Goal: Check status: Check status

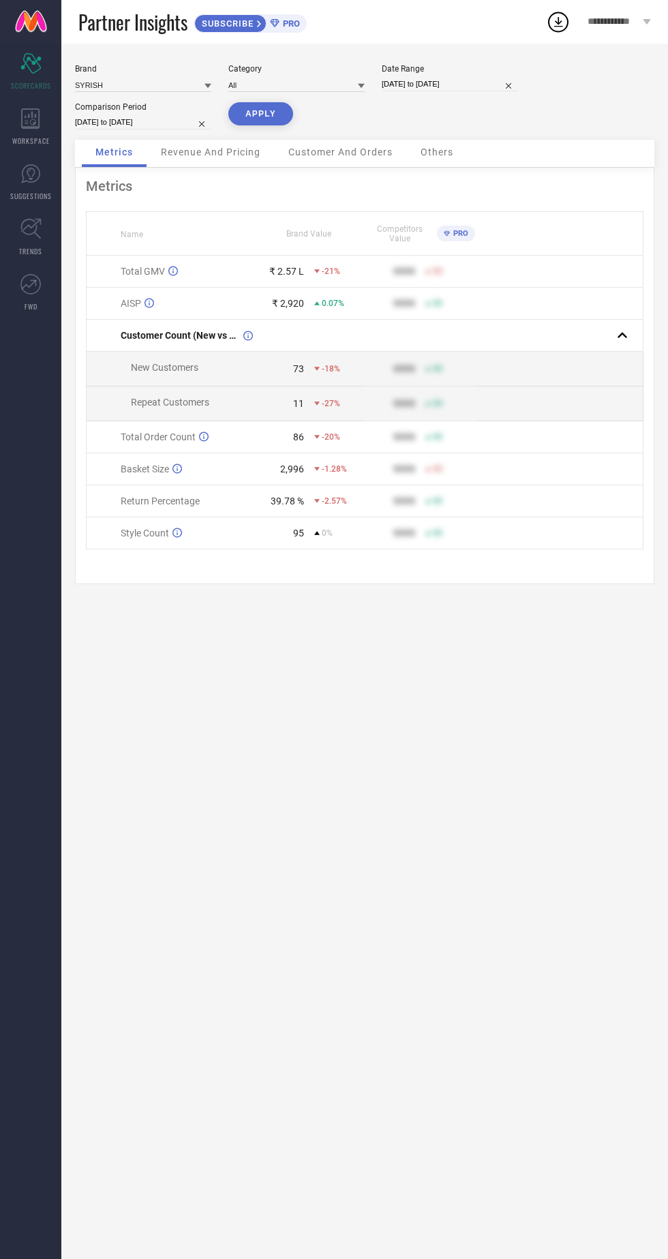
select select "6"
select select "2025"
select select "7"
select select "2025"
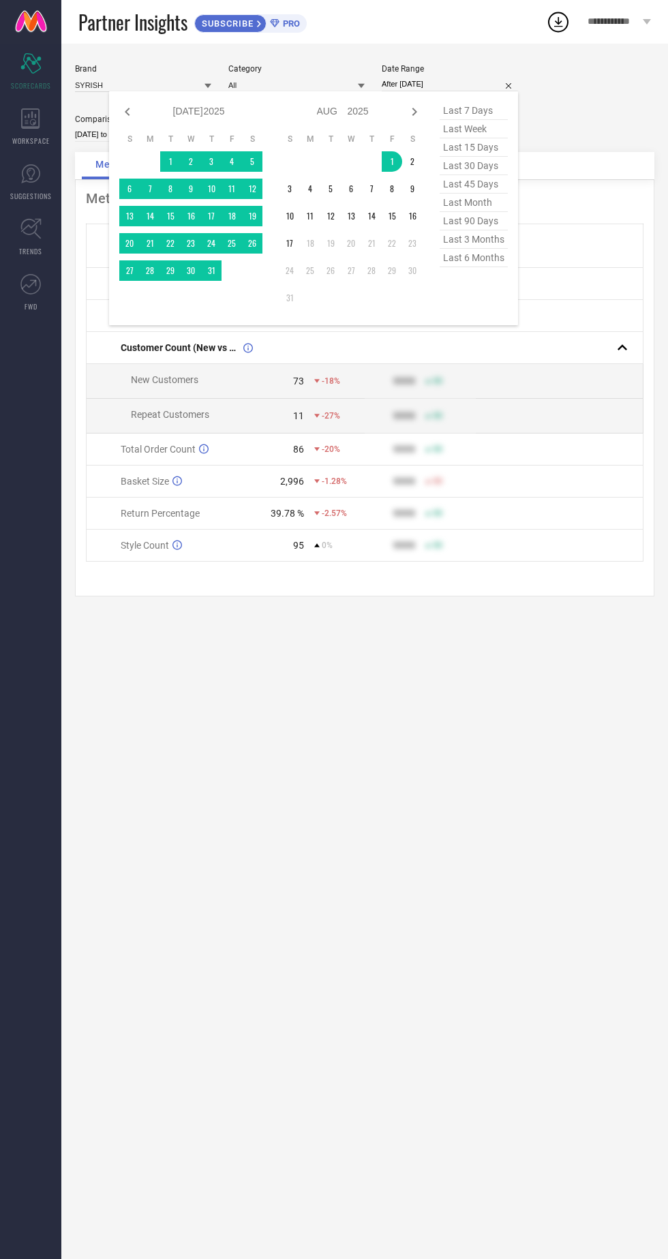
type input "[DATE] to [DATE]"
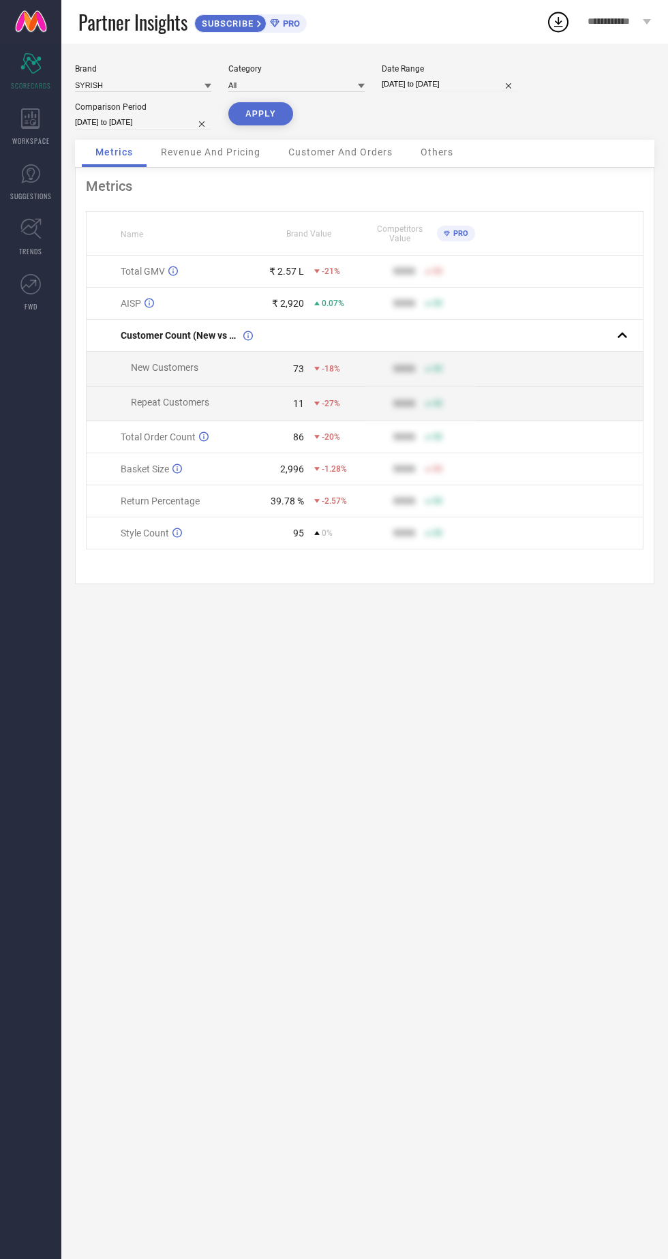
click at [256, 116] on button "APPLY" at bounding box center [260, 113] width 65 height 23
click at [160, 268] on span "Total GMV" at bounding box center [143, 271] width 44 height 11
click at [259, 115] on button "APPLY" at bounding box center [260, 113] width 65 height 23
select select "7"
select select "2025"
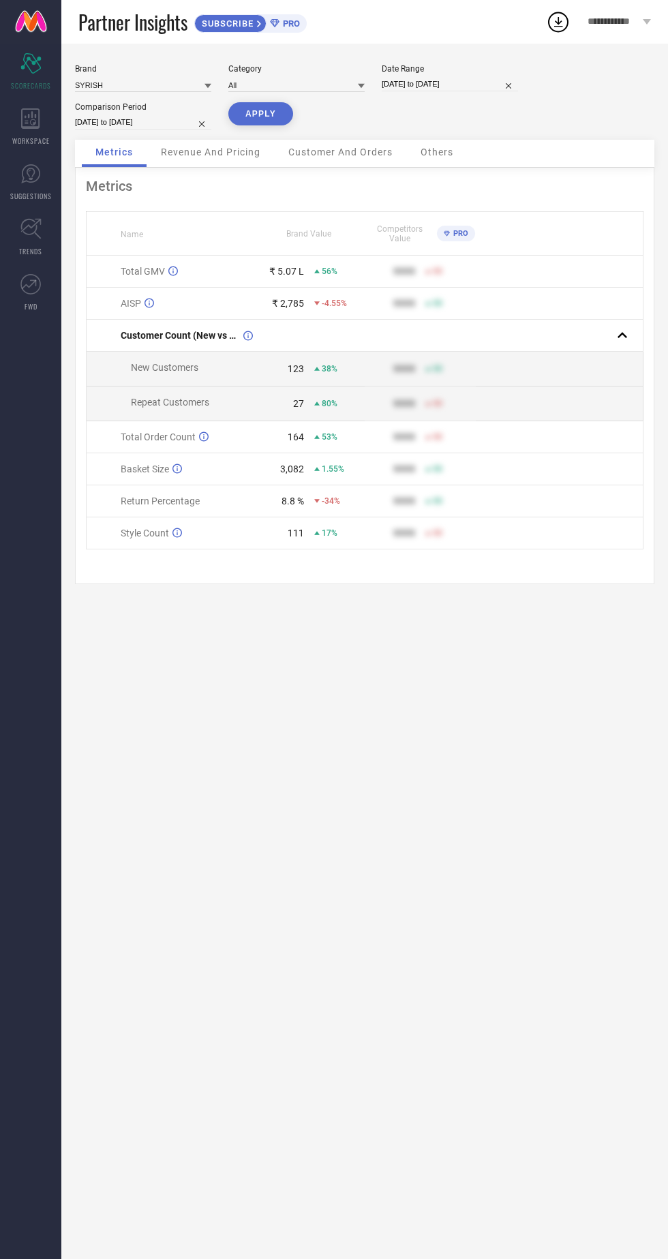
select select "8"
select select "2025"
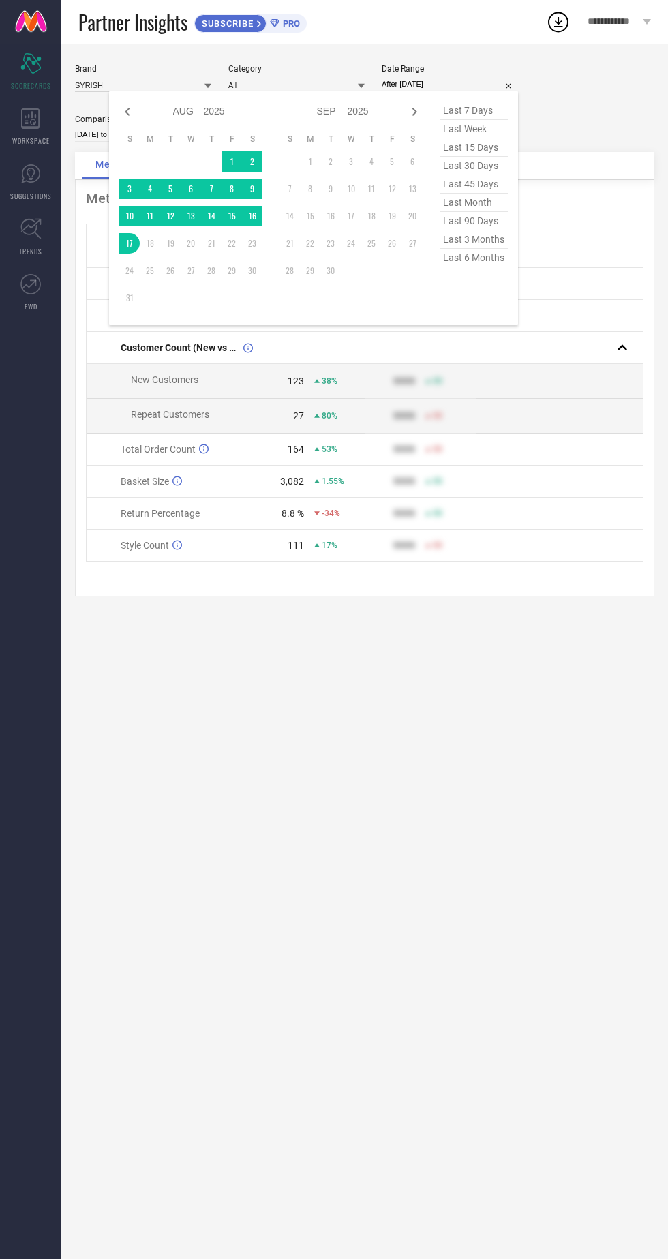
type input "[DATE] to [DATE]"
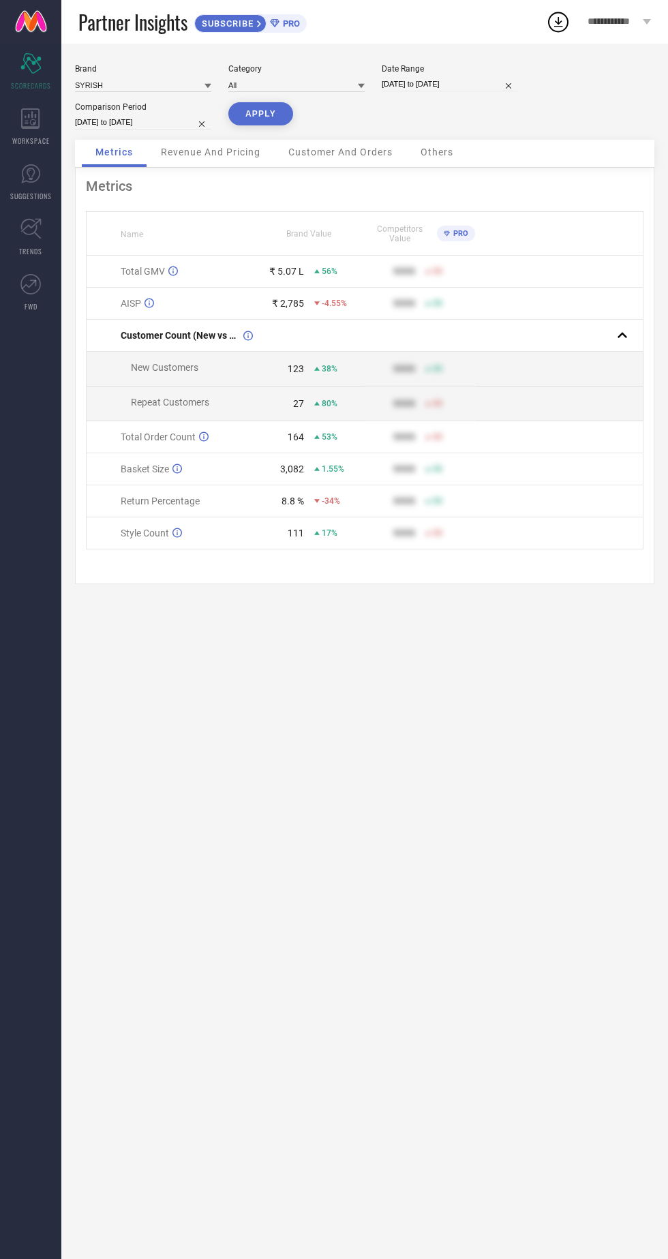
click at [245, 124] on button "APPLY" at bounding box center [260, 113] width 65 height 23
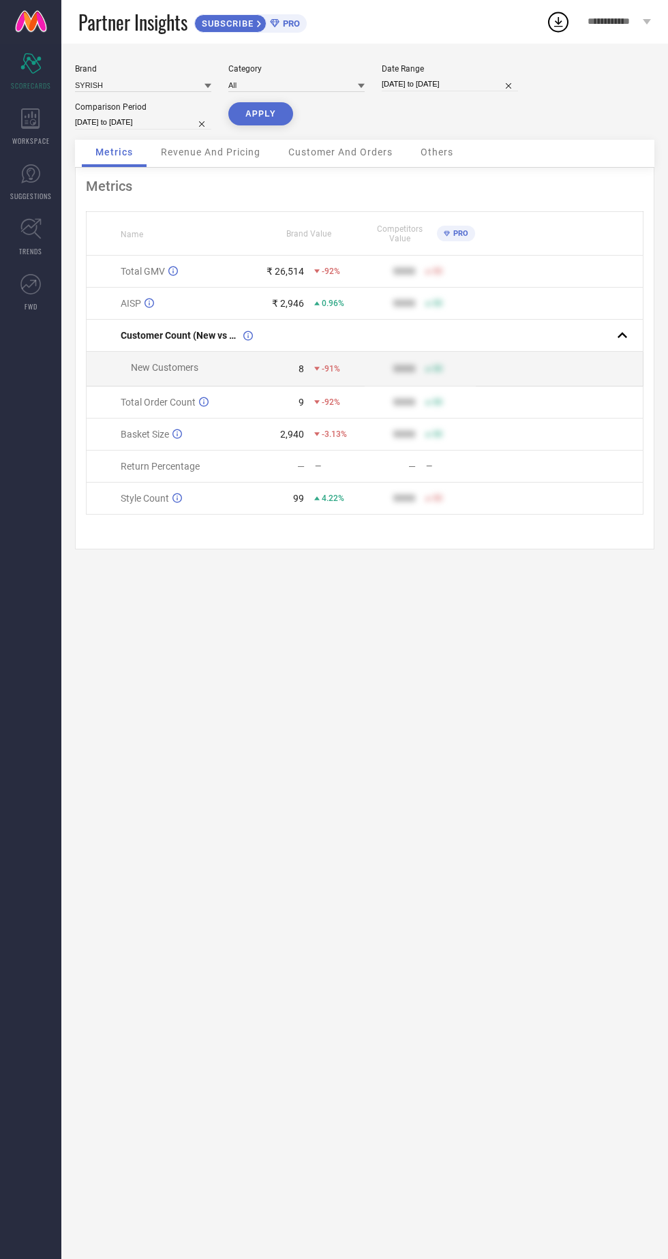
select select "7"
select select "2025"
select select "8"
select select "2025"
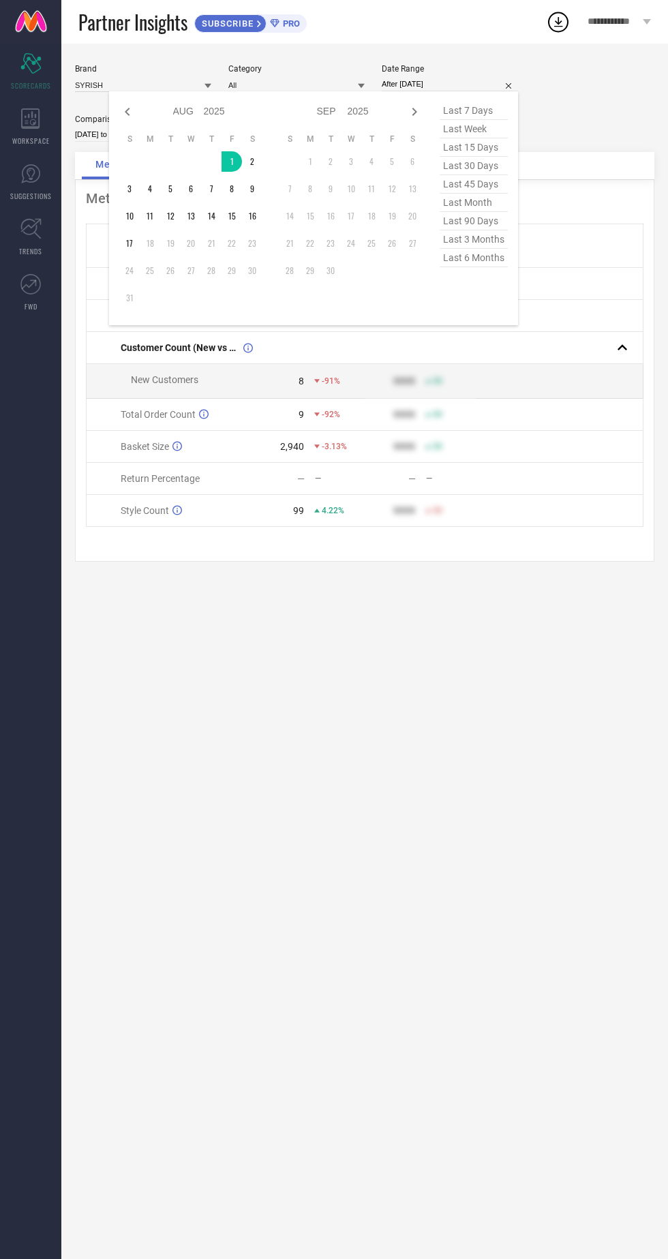
type input "[DATE] to [DATE]"
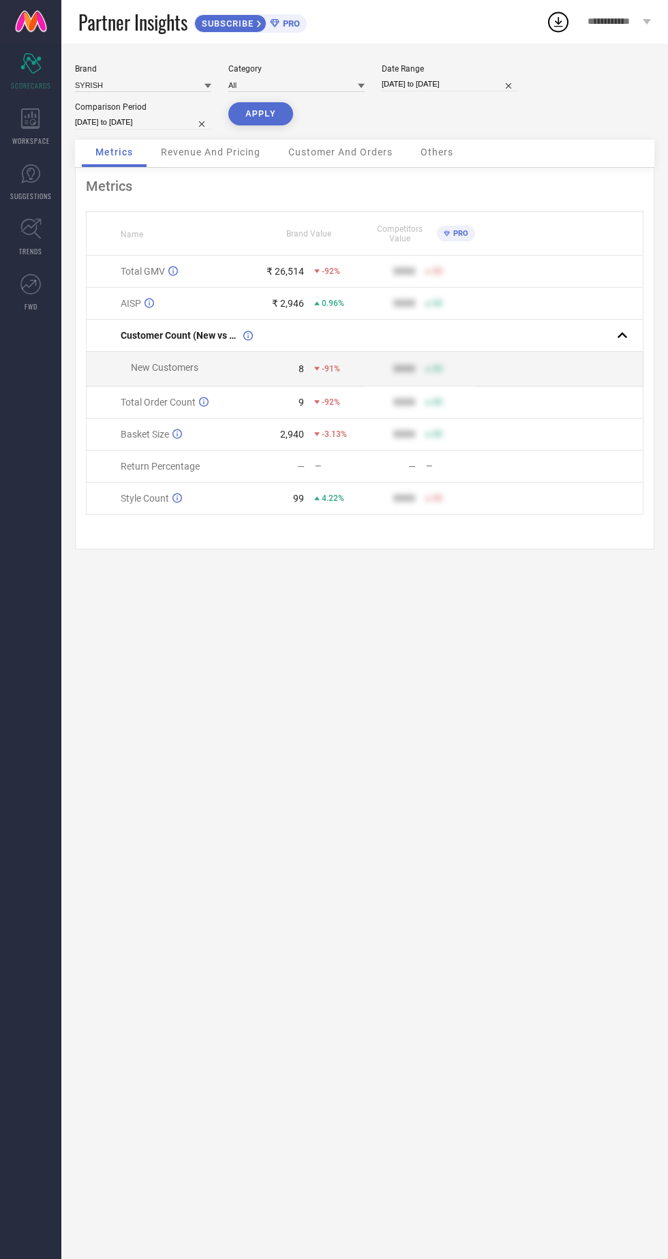
click at [249, 121] on button "APPLY" at bounding box center [260, 113] width 65 height 23
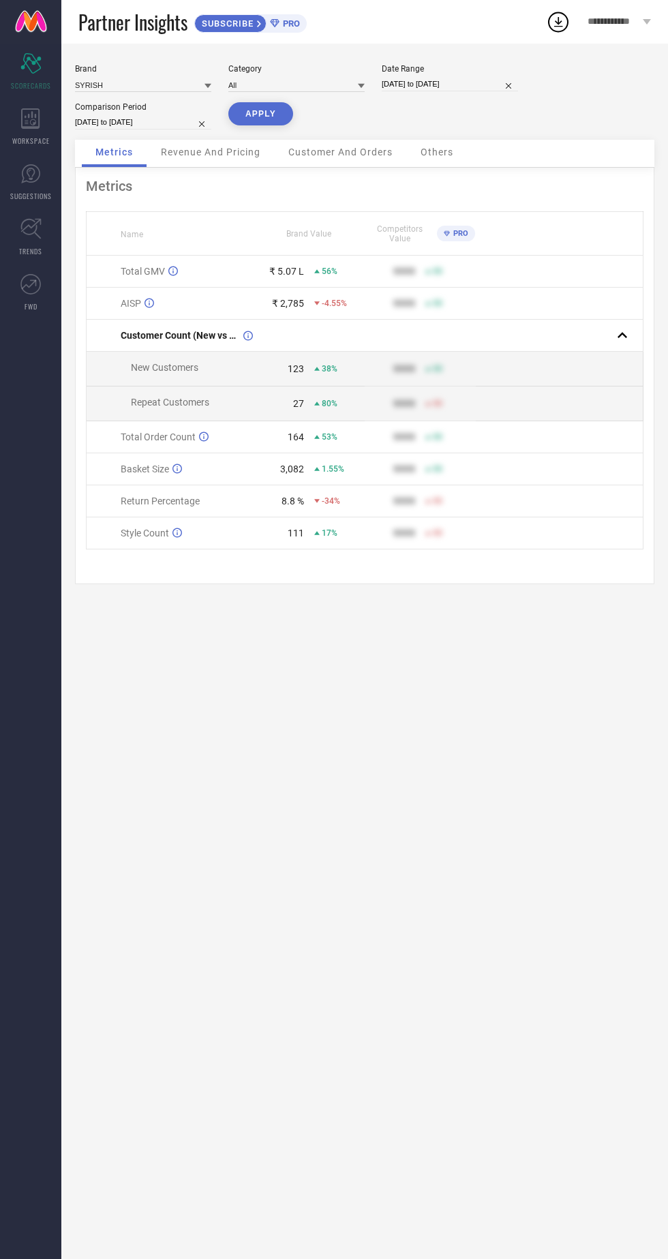
select select "7"
select select "2025"
select select "8"
select select "2025"
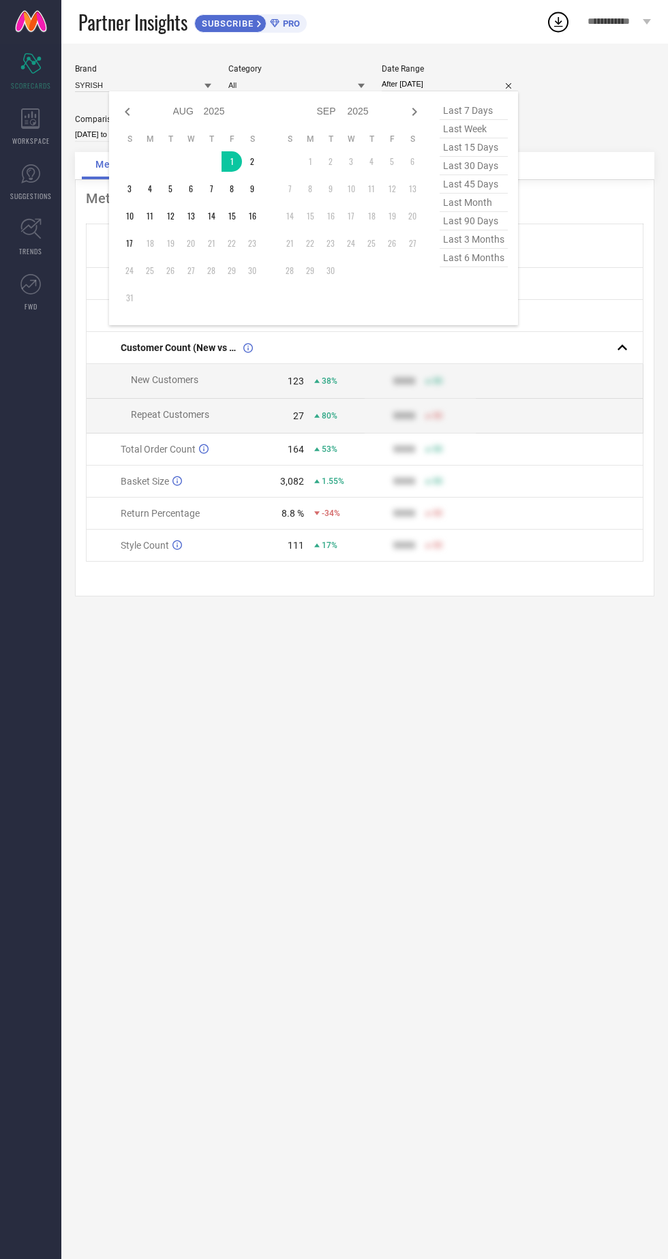
type input "[DATE] to [DATE]"
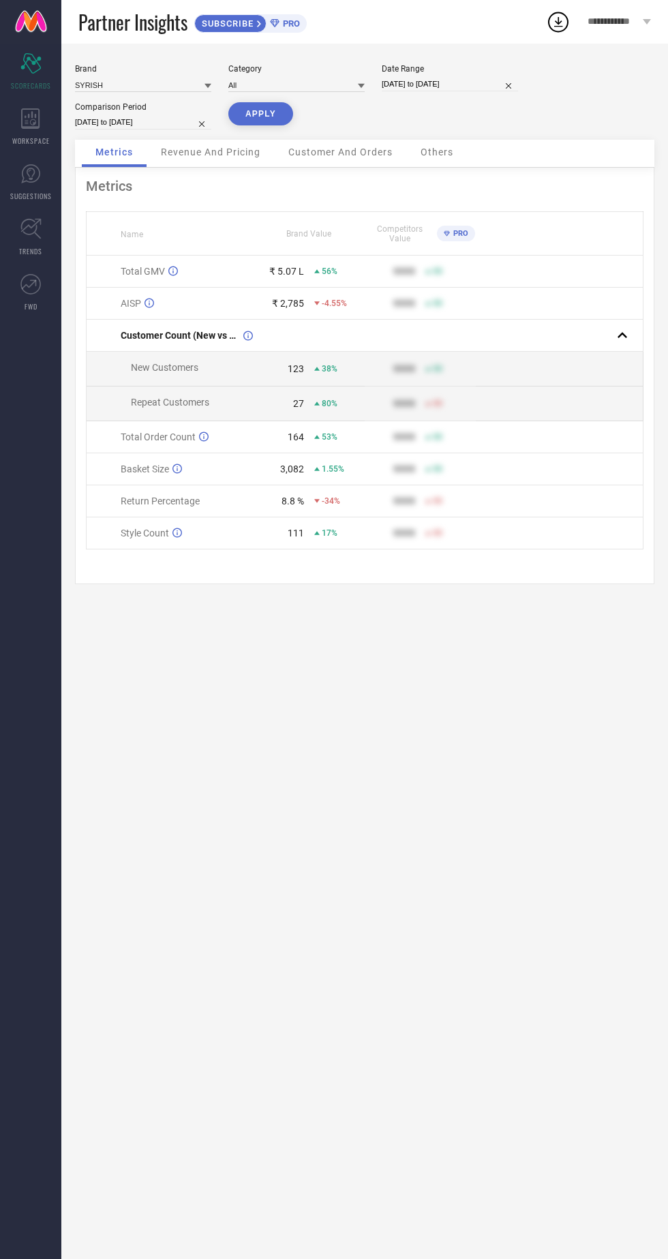
click at [239, 121] on button "APPLY" at bounding box center [260, 113] width 65 height 23
select select "7"
select select "2025"
select select "8"
select select "2025"
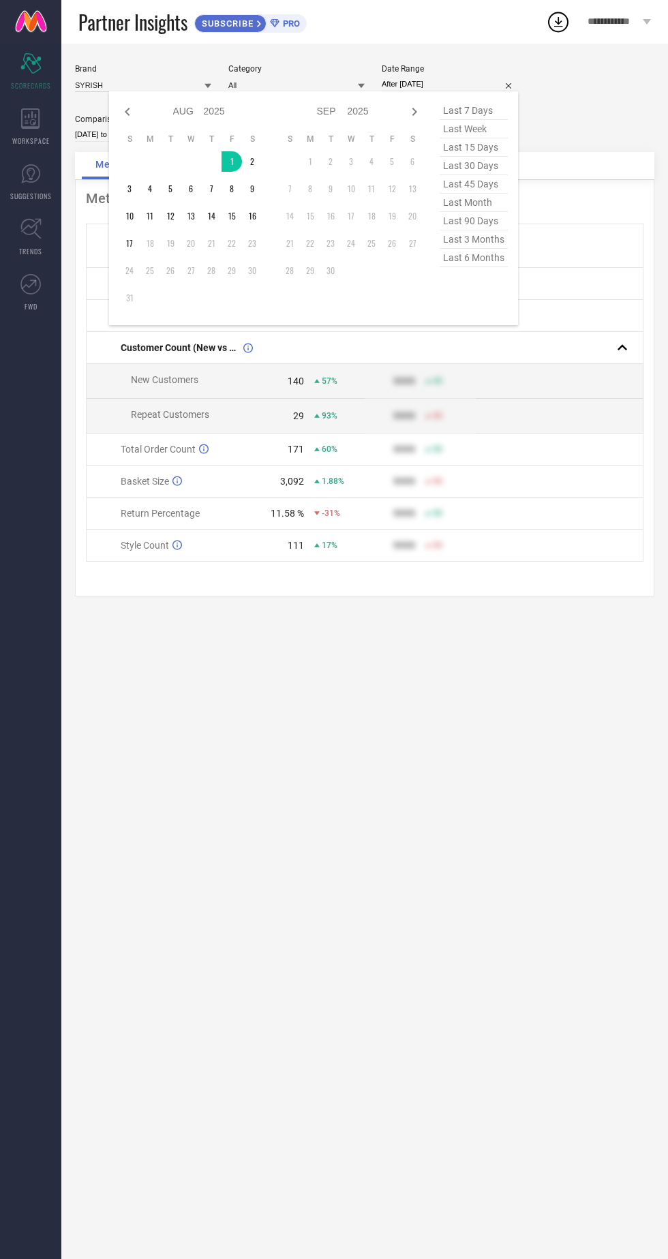
type input "[DATE] to [DATE]"
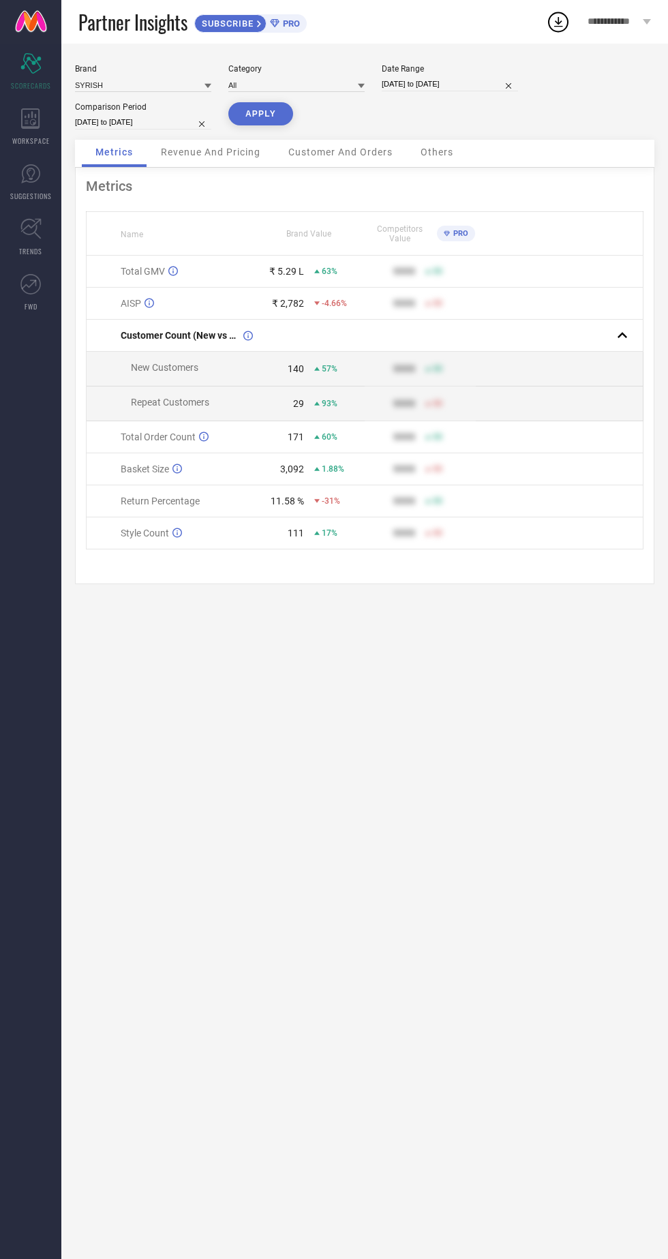
click at [260, 114] on button "APPLY" at bounding box center [260, 113] width 65 height 23
select select "7"
select select "2025"
select select "8"
select select "2025"
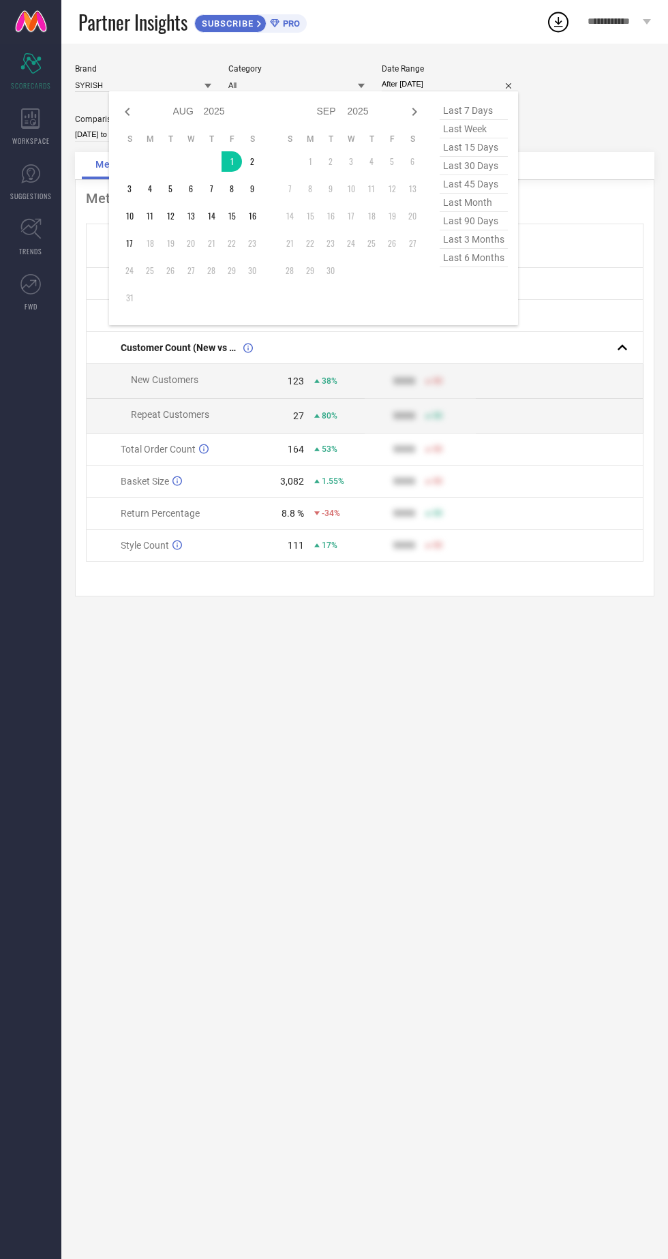
type input "[DATE] to [DATE]"
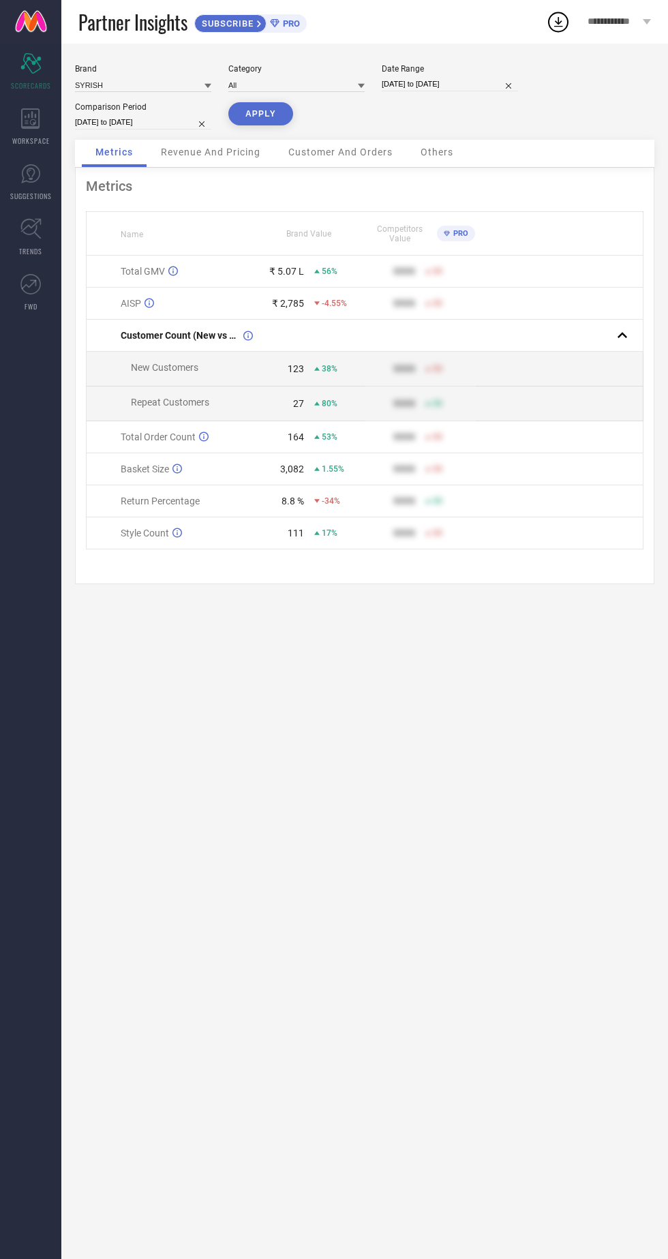
click at [259, 114] on button "APPLY" at bounding box center [260, 113] width 65 height 23
